Goal: Task Accomplishment & Management: Complete application form

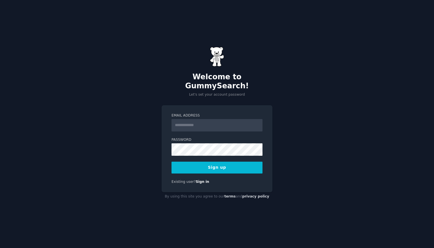
click at [203, 119] on input "Email Address" at bounding box center [216, 125] width 91 height 12
type input "**********"
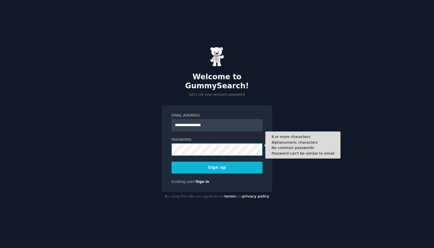
click at [171, 162] on button "Sign up" at bounding box center [216, 168] width 91 height 12
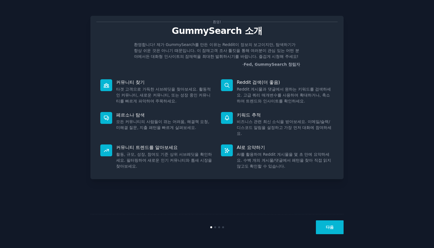
click at [335, 226] on button "다음" at bounding box center [330, 227] width 28 height 14
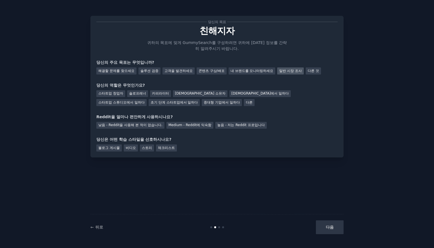
click at [299, 73] on font "일반 시장 조사" at bounding box center [290, 71] width 23 height 4
click at [123, 94] on font "스타트업 창업자" at bounding box center [110, 93] width 25 height 4
click at [200, 126] on font "Medium - Reddit에 익숙함" at bounding box center [189, 125] width 43 height 4
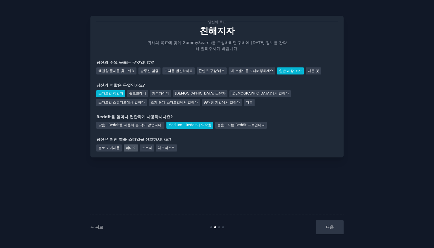
click at [125, 148] on div "비디오" at bounding box center [131, 148] width 14 height 7
click at [106, 150] on font "블로그 게시물" at bounding box center [108, 148] width 21 height 4
click at [135, 147] on font "비디오" at bounding box center [131, 148] width 10 height 4
click at [335, 228] on button "다음" at bounding box center [330, 227] width 28 height 14
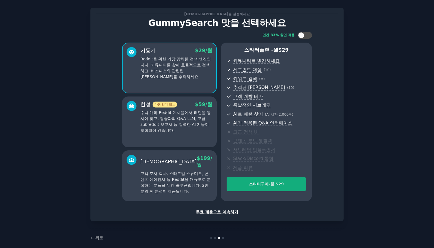
scroll to position [15, 0]
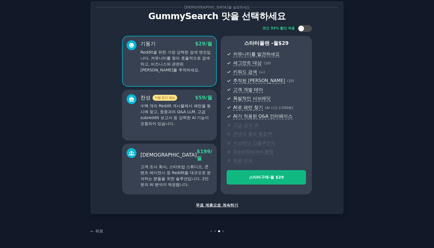
click at [230, 207] on font "무료 계층으로 계속하기" at bounding box center [217, 205] width 42 height 5
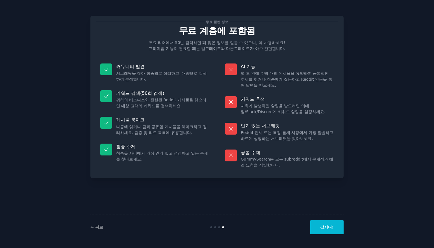
click at [320, 226] on font "갑시다!" at bounding box center [327, 227] width 14 height 5
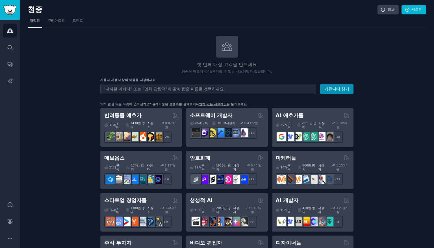
drag, startPoint x: 193, startPoint y: 0, endPoint x: 114, endPoint y: 64, distance: 100.7
click at [115, 63] on h2 "첫 번째 대상 고객을 만드세요" at bounding box center [226, 64] width 253 height 7
click at [12, 49] on icon "사이드바" at bounding box center [10, 47] width 5 height 5
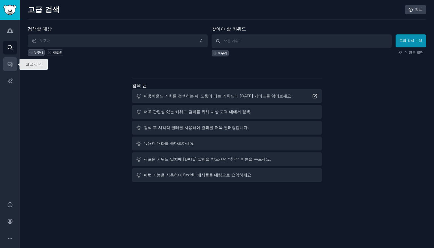
click at [14, 63] on link "대화" at bounding box center [10, 64] width 14 height 14
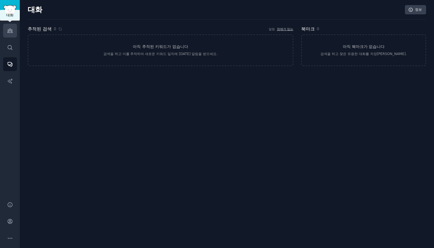
click at [16, 36] on link "청중" at bounding box center [10, 31] width 14 height 14
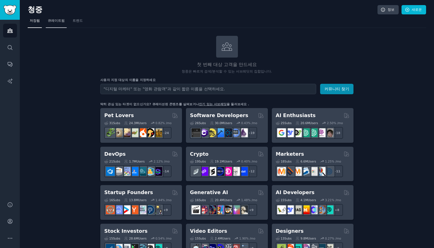
drag, startPoint x: 58, startPoint y: 19, endPoint x: 61, endPoint y: 19, distance: 2.9
click at [58, 19] on font "큐레이트됨" at bounding box center [56, 21] width 17 height 4
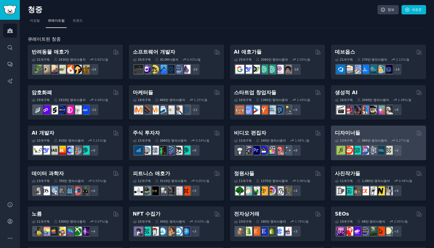
click at [341, 134] on font "디자이너들" at bounding box center [347, 133] width 25 height 6
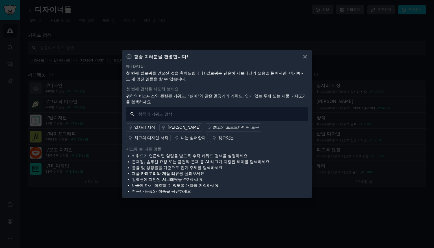
click at [154, 116] on input "text" at bounding box center [217, 114] width 182 height 14
click at [149, 129] on font "일자리 시장" at bounding box center [144, 127] width 21 height 5
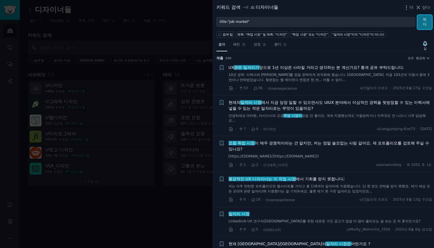
click at [427, 21] on button "먹다" at bounding box center [424, 22] width 15 height 14
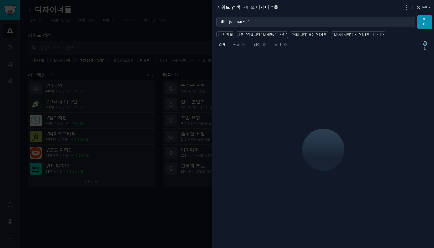
click at [423, 7] on font "닫다" at bounding box center [426, 7] width 8 height 5
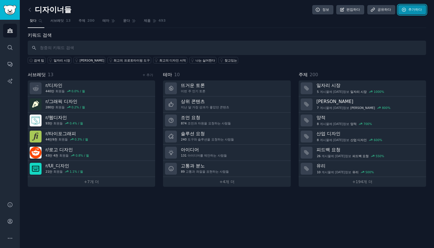
click at [418, 8] on font "추가하다" at bounding box center [415, 10] width 14 height 4
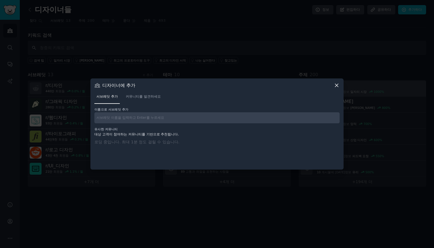
click at [338, 84] on icon at bounding box center [336, 85] width 3 height 3
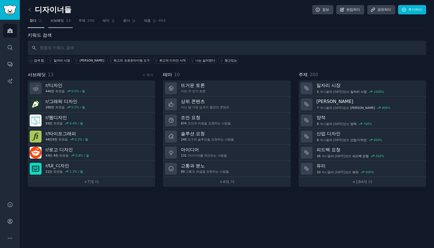
click at [54, 23] on span "서브레딧" at bounding box center [57, 20] width 14 height 5
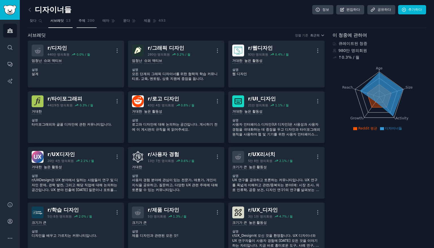
click at [88, 22] on font "200" at bounding box center [90, 21] width 7 height 4
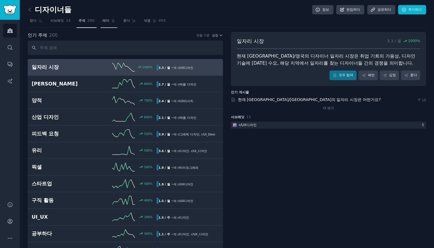
click at [104, 18] on link "테마" at bounding box center [108, 22] width 17 height 12
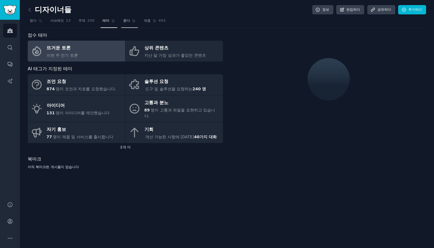
click at [133, 19] on icon at bounding box center [134, 21] width 4 height 4
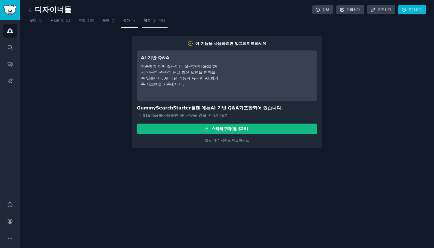
click at [147, 20] on font "제품" at bounding box center [147, 21] width 7 height 4
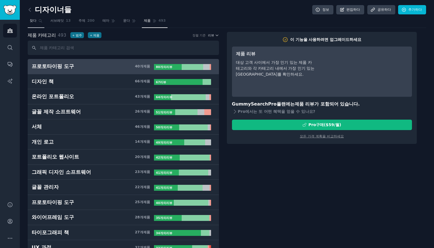
click at [38, 22] on icon at bounding box center [40, 21] width 4 height 4
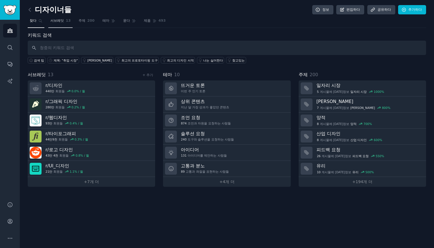
click at [62, 21] on font "서브레딧" at bounding box center [57, 21] width 14 height 4
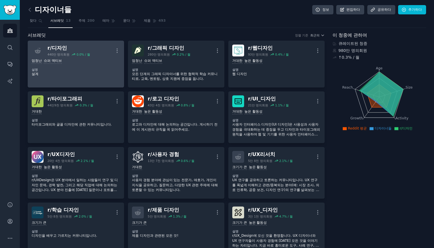
click at [67, 63] on div "엄청난 슈퍼 액티브" at bounding box center [76, 60] width 88 height 5
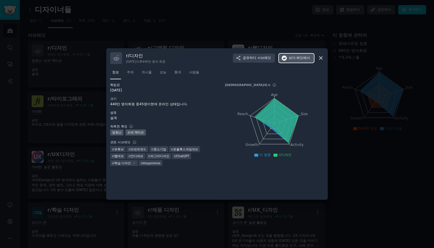
click at [296, 58] on span "보다 레딧에서" at bounding box center [299, 58] width 21 height 5
